Goal: Information Seeking & Learning: Learn about a topic

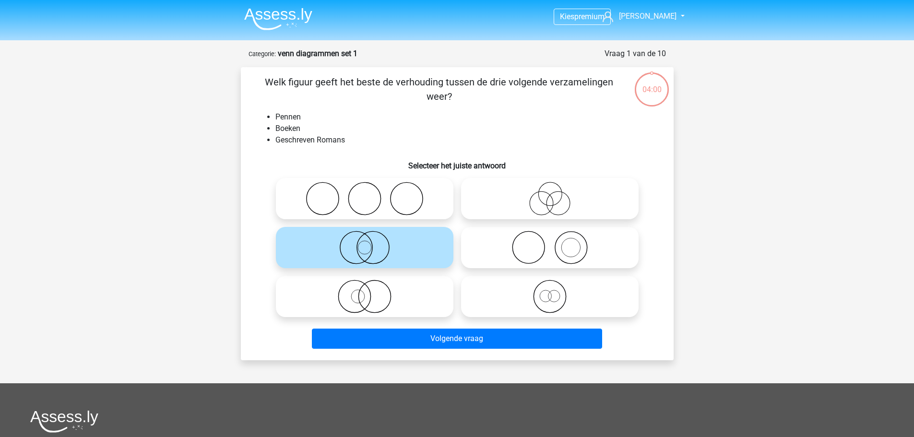
scroll to position [48, 0]
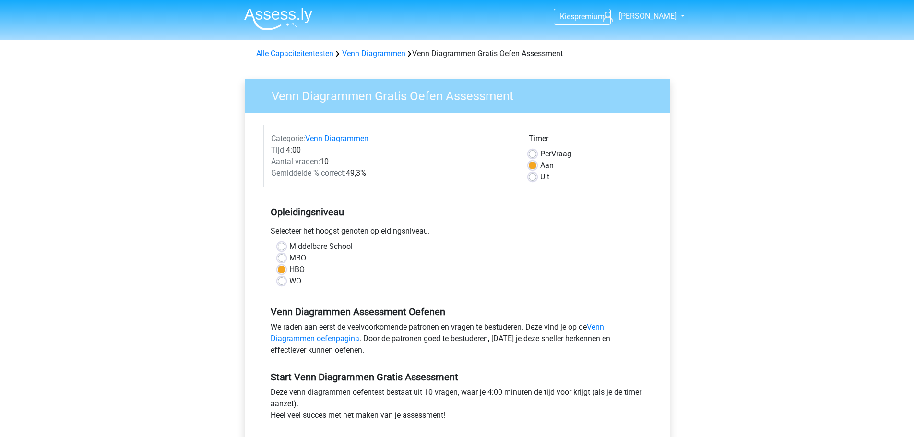
scroll to position [192, 0]
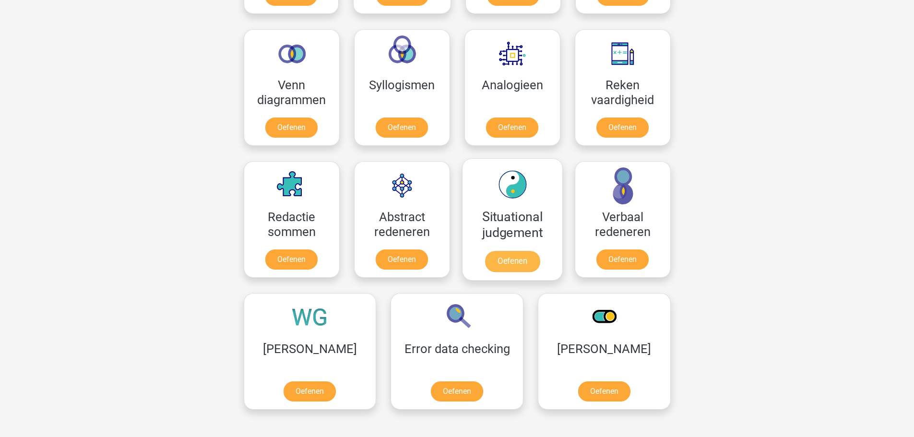
scroll to position [576, 0]
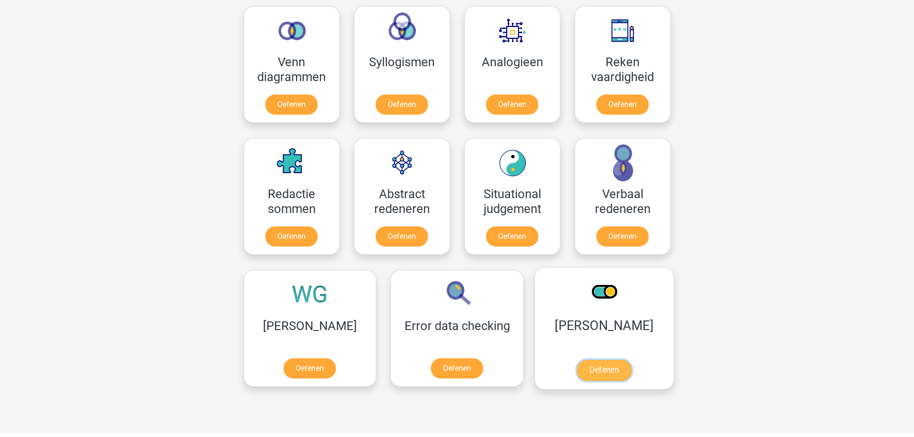
click at [577, 360] on link "Oefenen" at bounding box center [604, 370] width 55 height 21
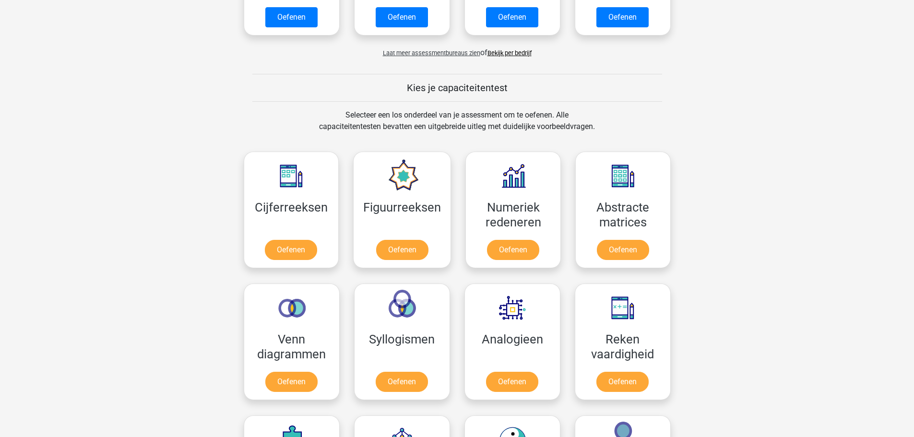
scroll to position [96, 0]
